Goal: Task Accomplishment & Management: Manage account settings

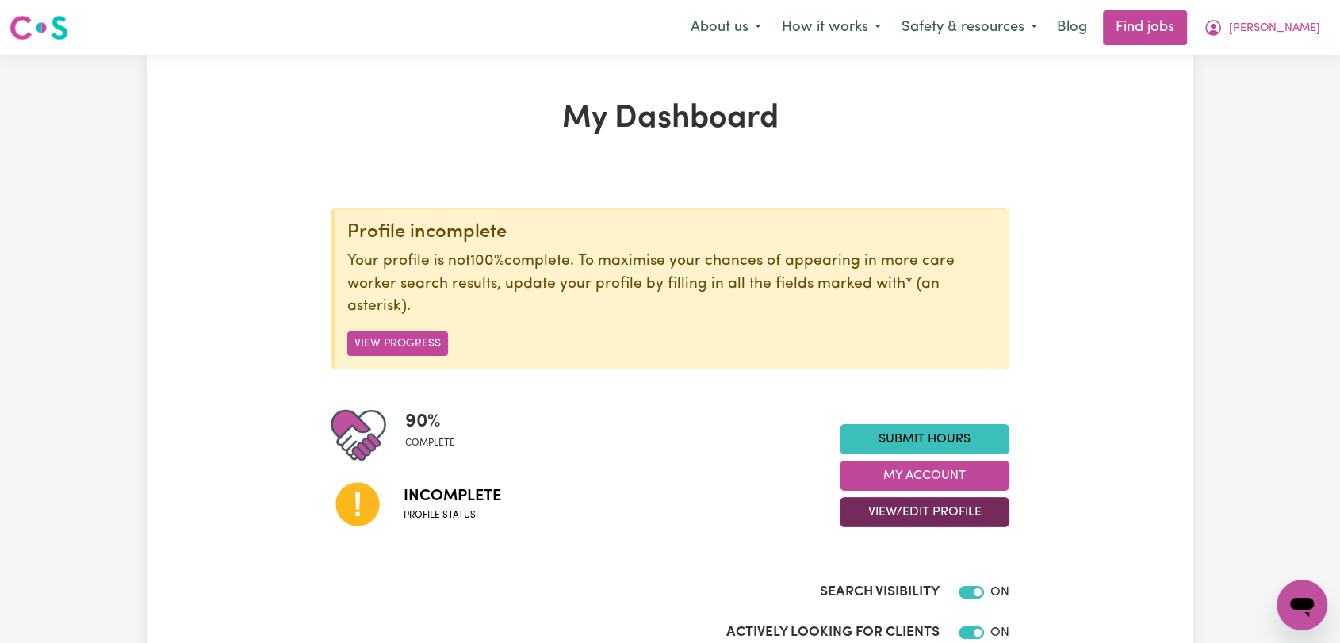
click at [920, 519] on button "View/Edit Profile" at bounding box center [924, 512] width 170 height 30
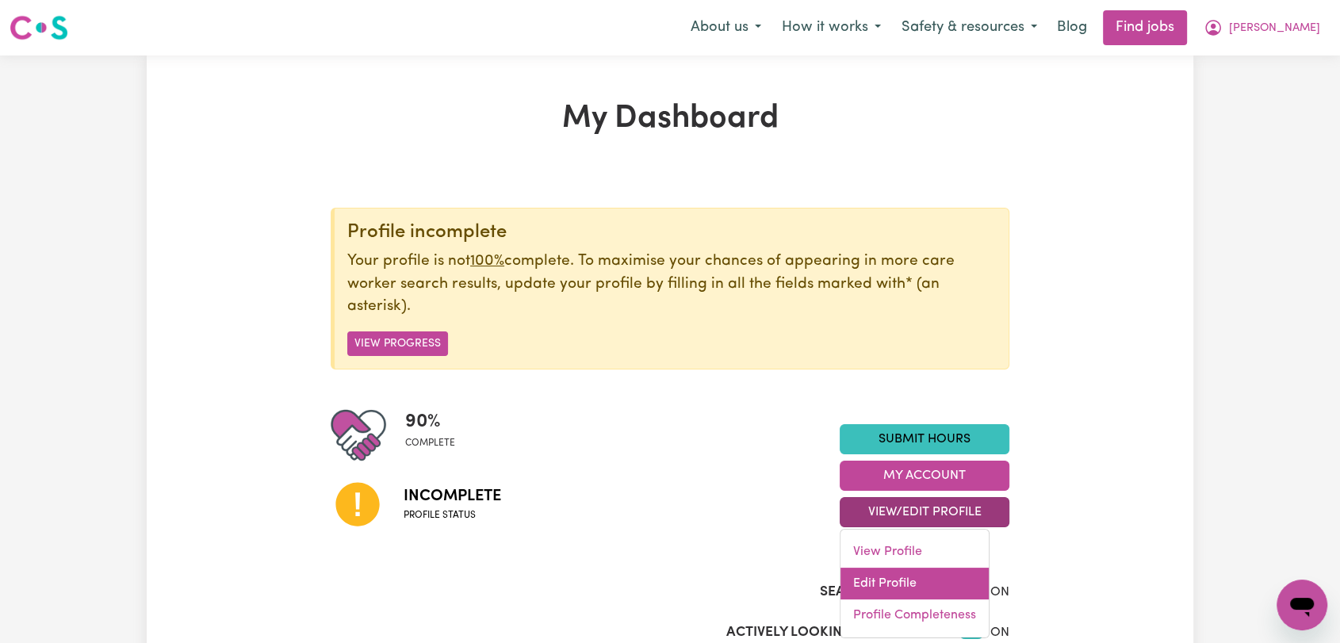
click at [910, 572] on link "Edit Profile" at bounding box center [914, 584] width 148 height 32
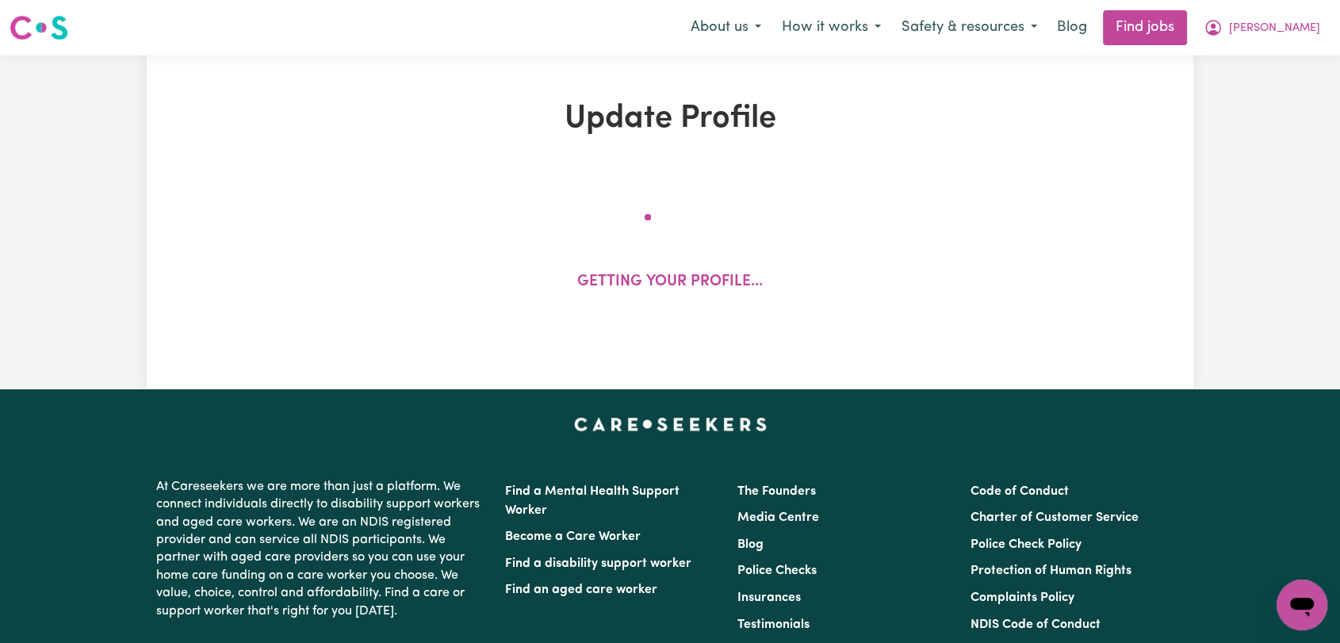
select select "[DEMOGRAPHIC_DATA]"
select select "Student Visa"
select select "Studying a healthcare related degree or qualification"
select select "37"
select select "40"
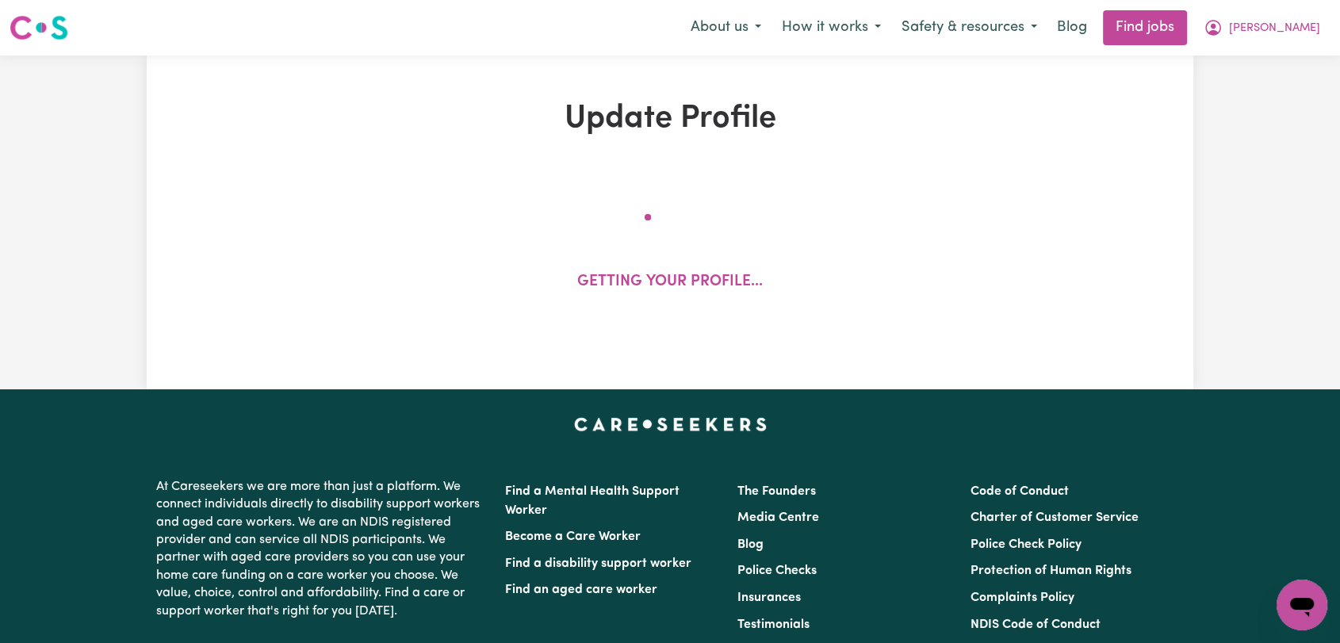
select select "41"
select select "70"
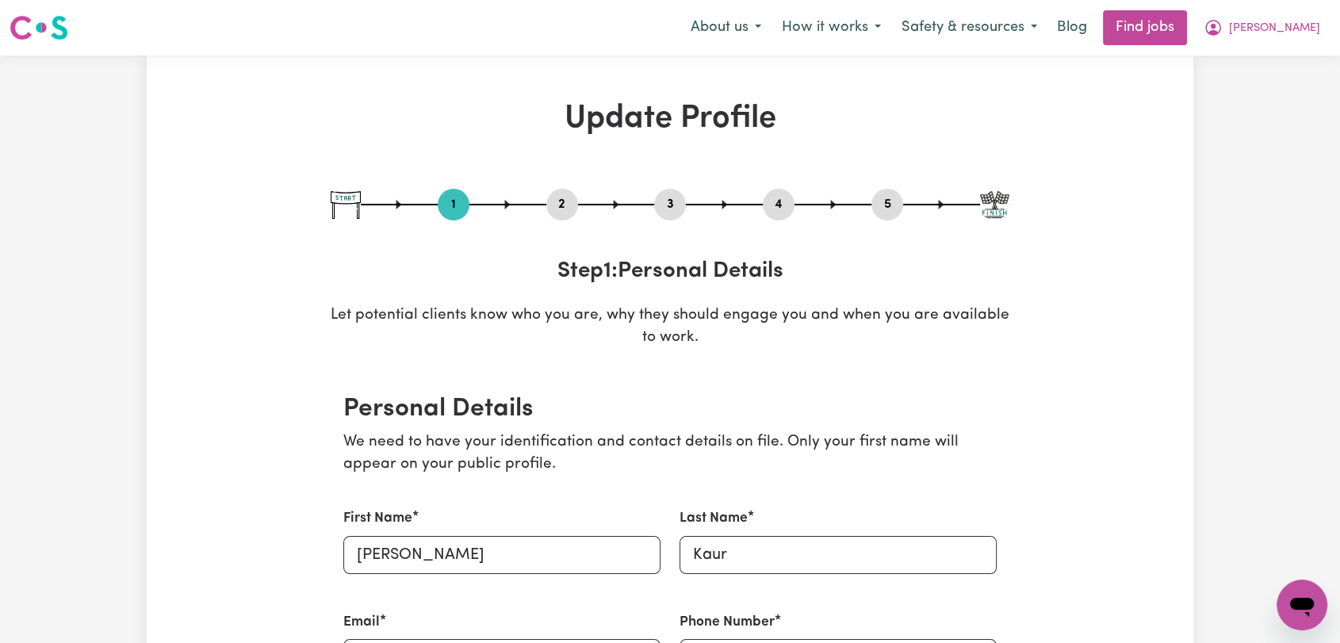
click at [677, 203] on button "3" at bounding box center [670, 204] width 32 height 21
select select "2024"
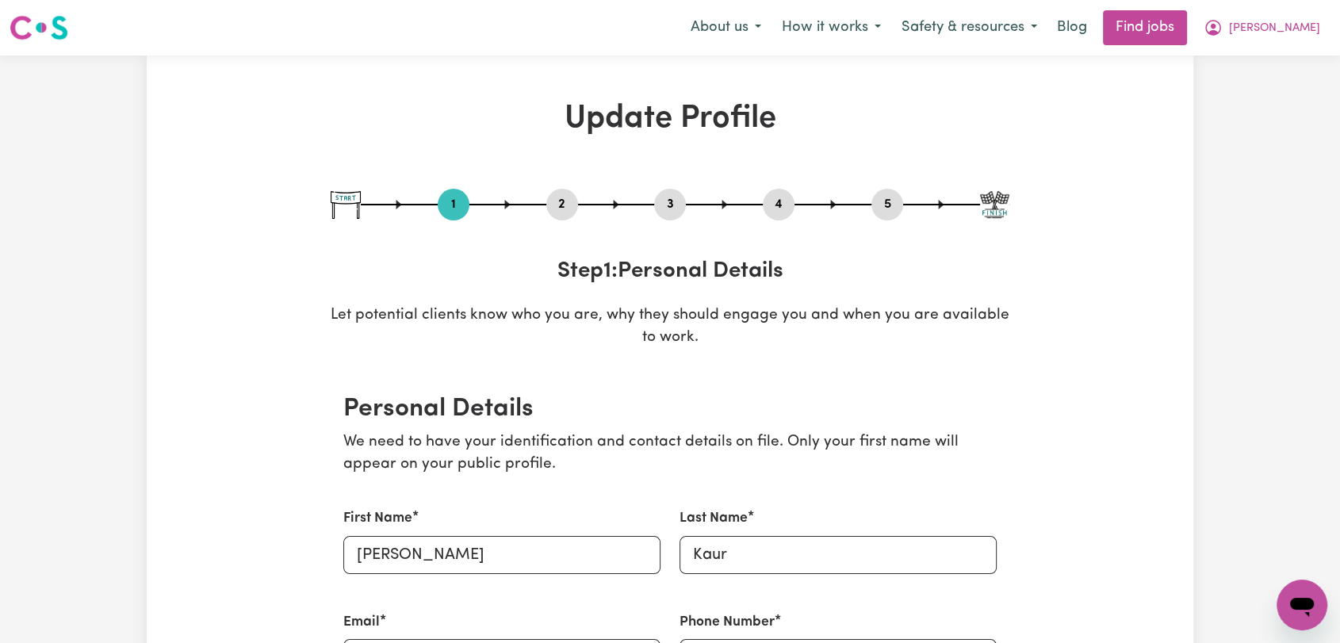
select select "2025"
select select "2024"
select select "2025"
select select "Certificate III (Individual Support)"
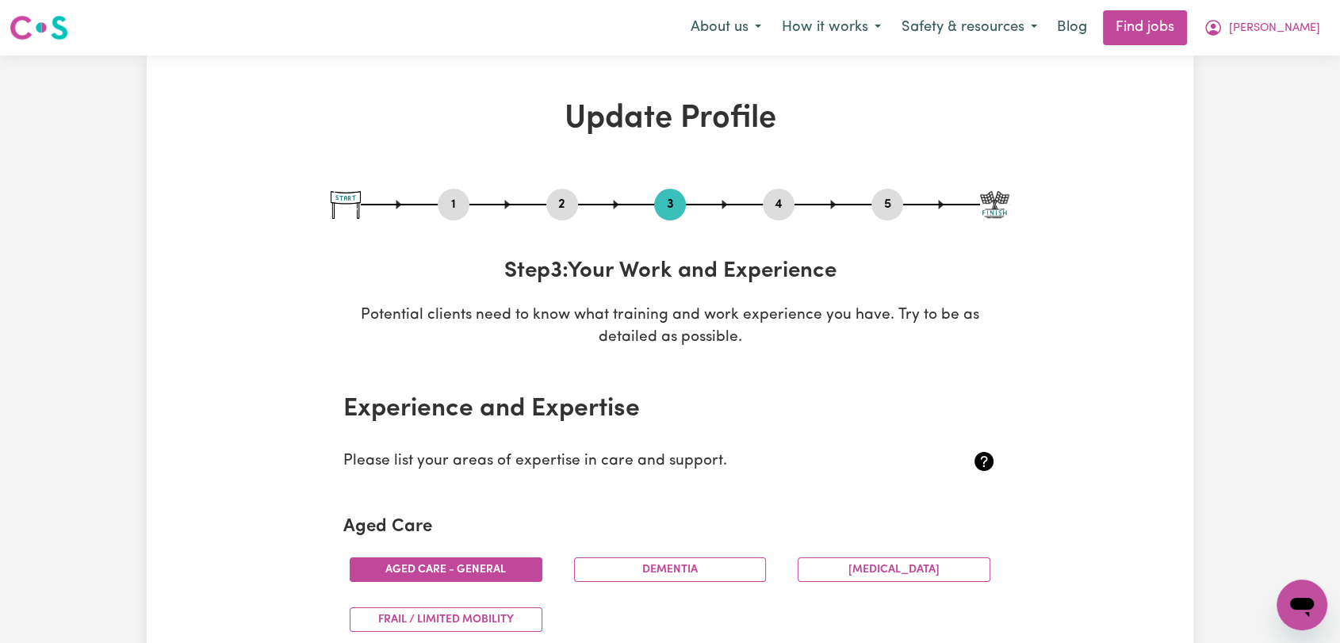
click at [567, 202] on button "2" at bounding box center [562, 204] width 32 height 21
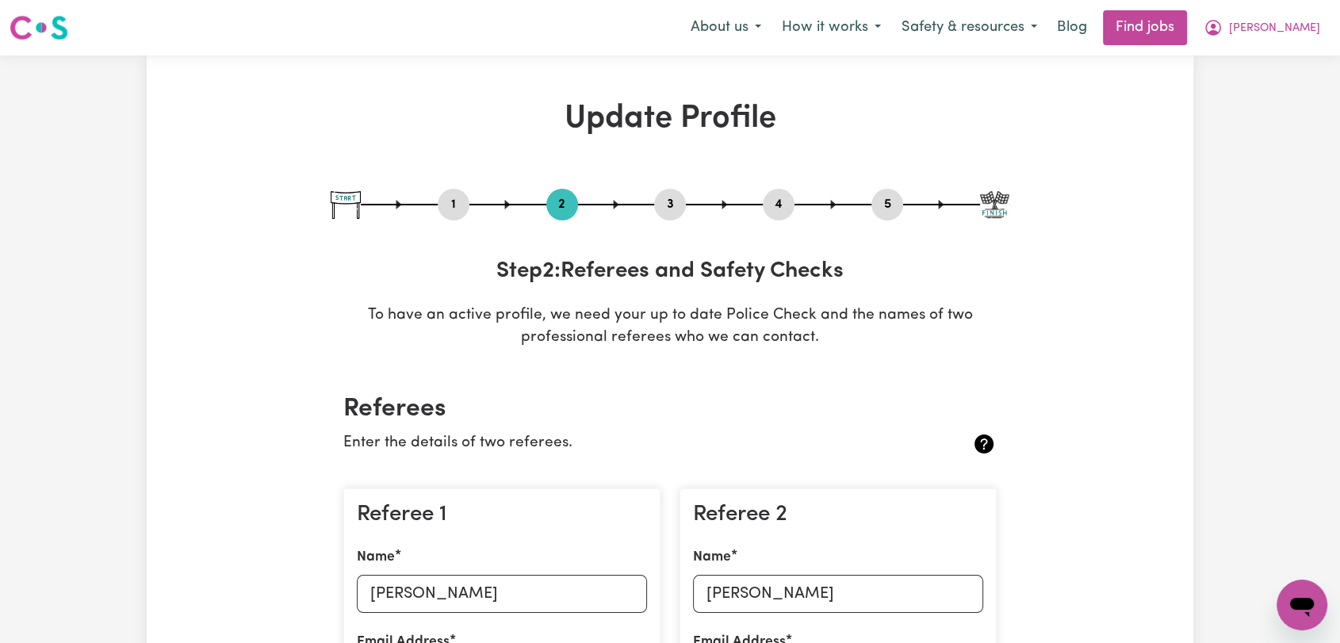
click at [441, 212] on button "1" at bounding box center [454, 204] width 32 height 21
select select "[DEMOGRAPHIC_DATA]"
select select "Student Visa"
select select "Studying a healthcare related degree or qualification"
select select "37"
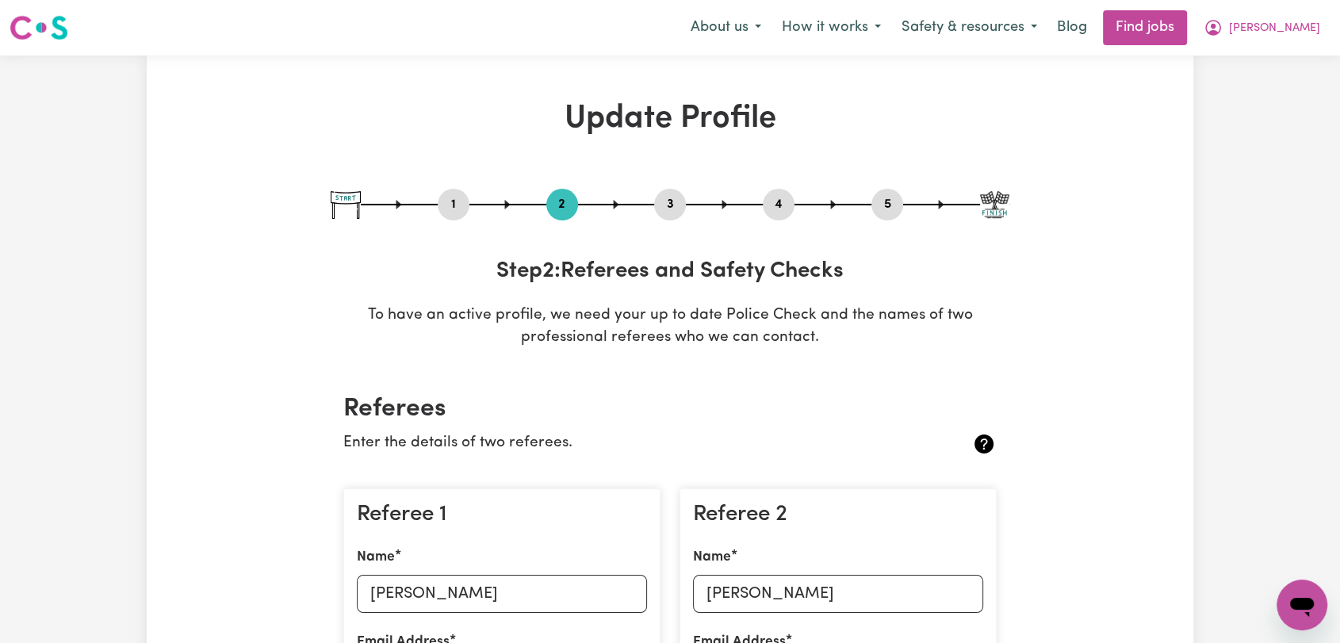
select select "40"
select select "41"
select select "70"
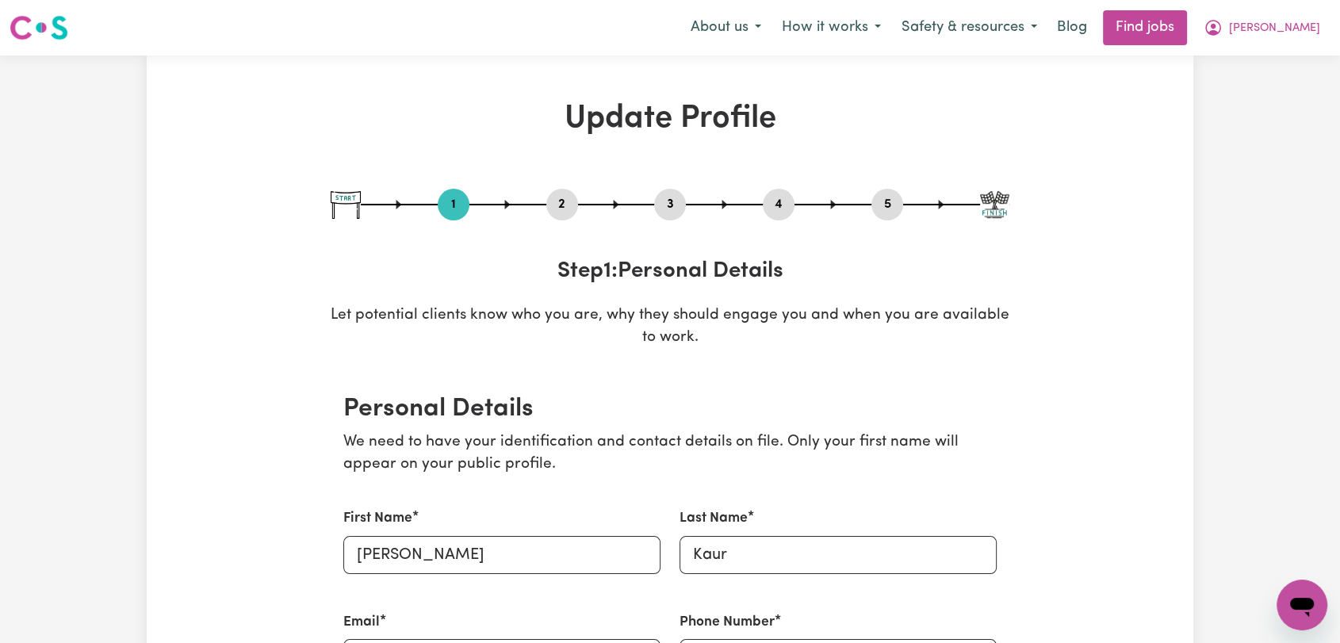
click at [560, 201] on button "2" at bounding box center [562, 204] width 32 height 21
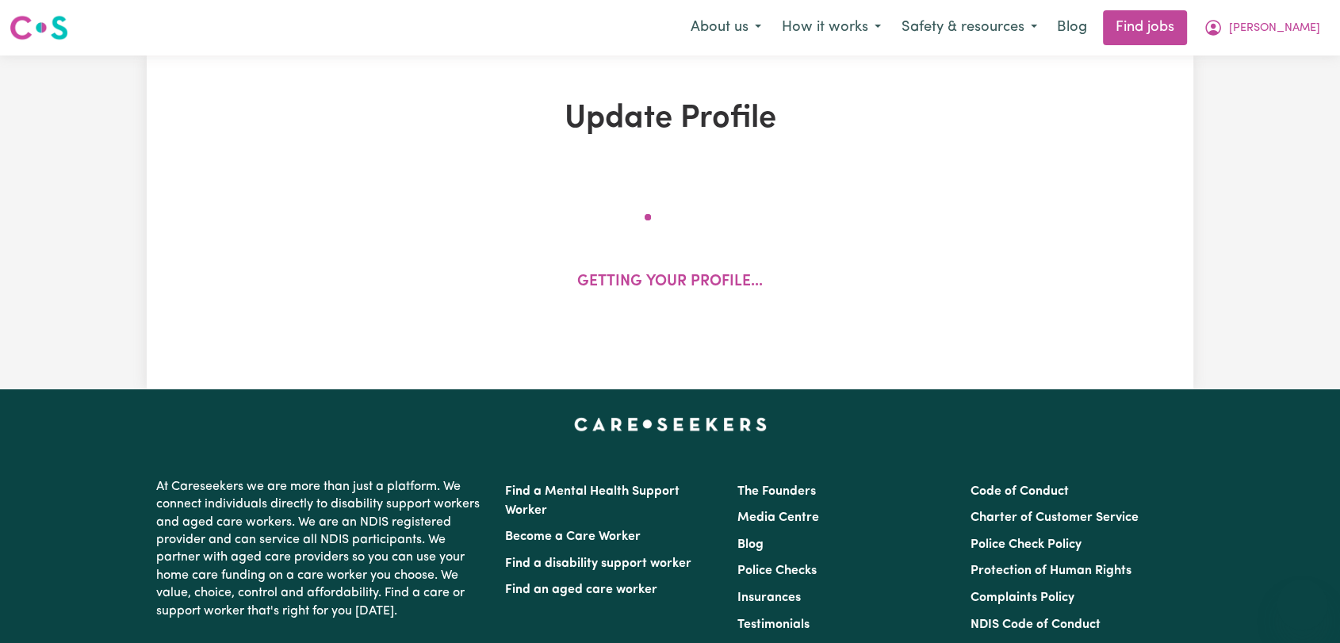
select select "[DEMOGRAPHIC_DATA]"
select select "Student Visa"
select select "Studying a healthcare related degree or qualification"
select select "37"
select select "40"
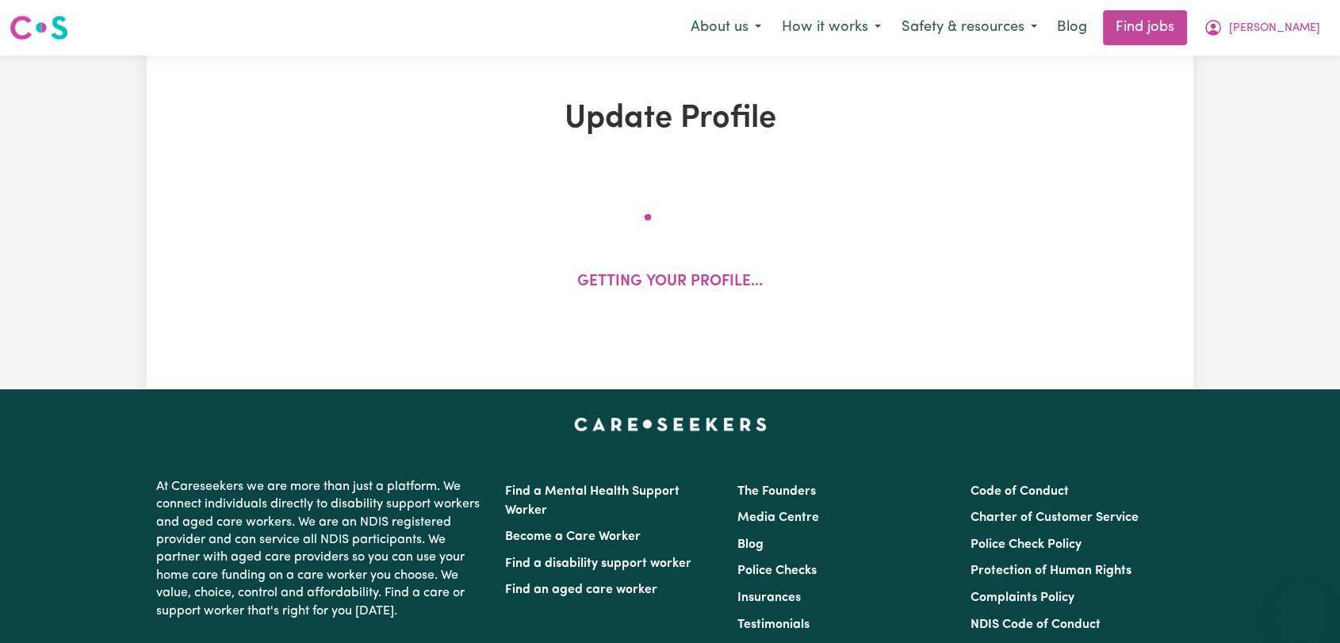
select select "41"
select select "70"
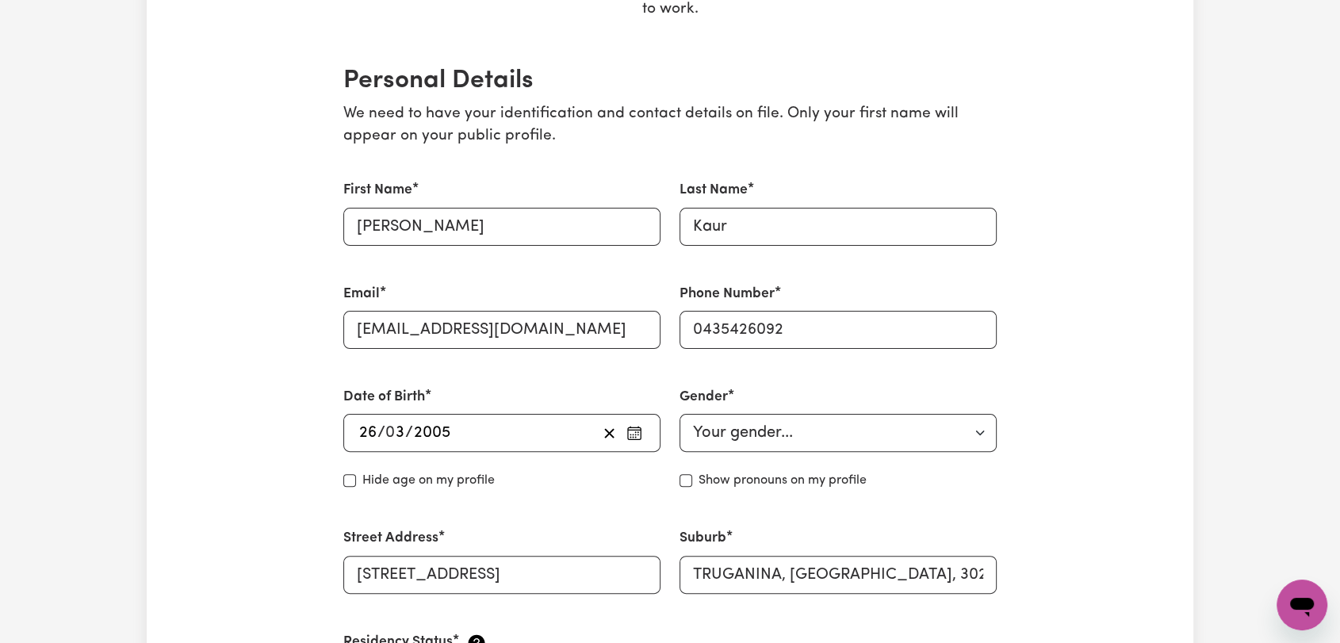
scroll to position [352, 0]
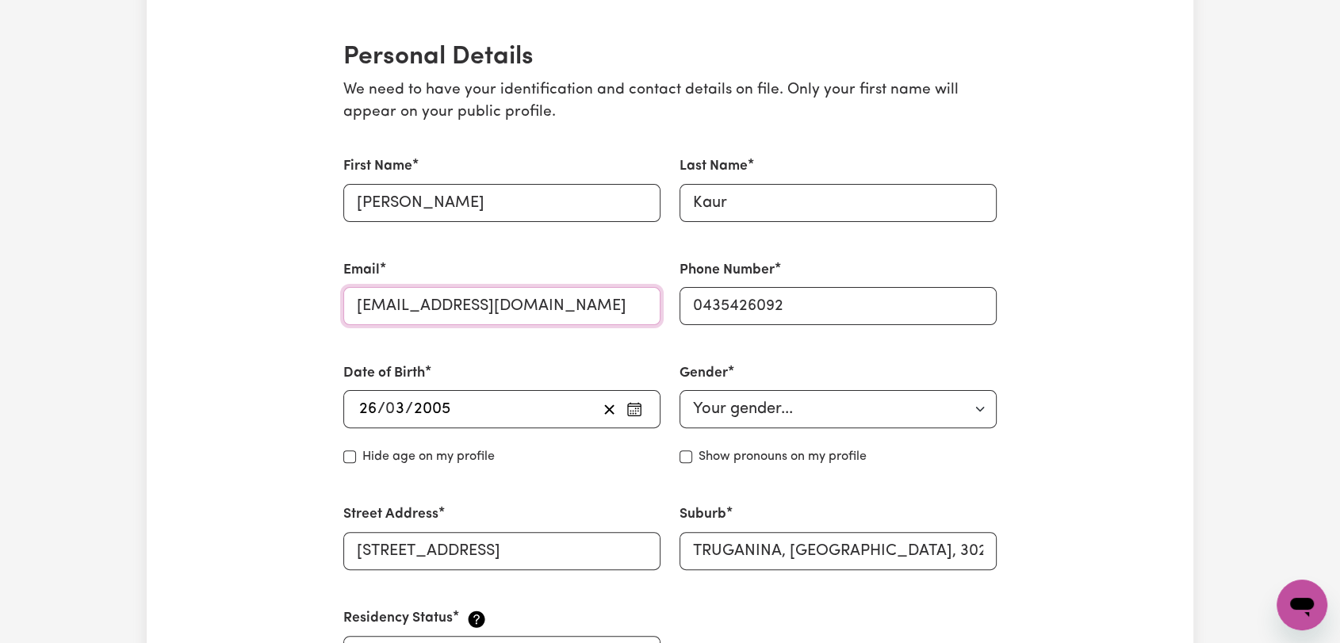
drag, startPoint x: 587, startPoint y: 308, endPoint x: 356, endPoint y: 321, distance: 231.9
click at [356, 321] on input "[EMAIL_ADDRESS][DOMAIN_NAME]" at bounding box center [501, 306] width 317 height 38
